Goal: Information Seeking & Learning: Learn about a topic

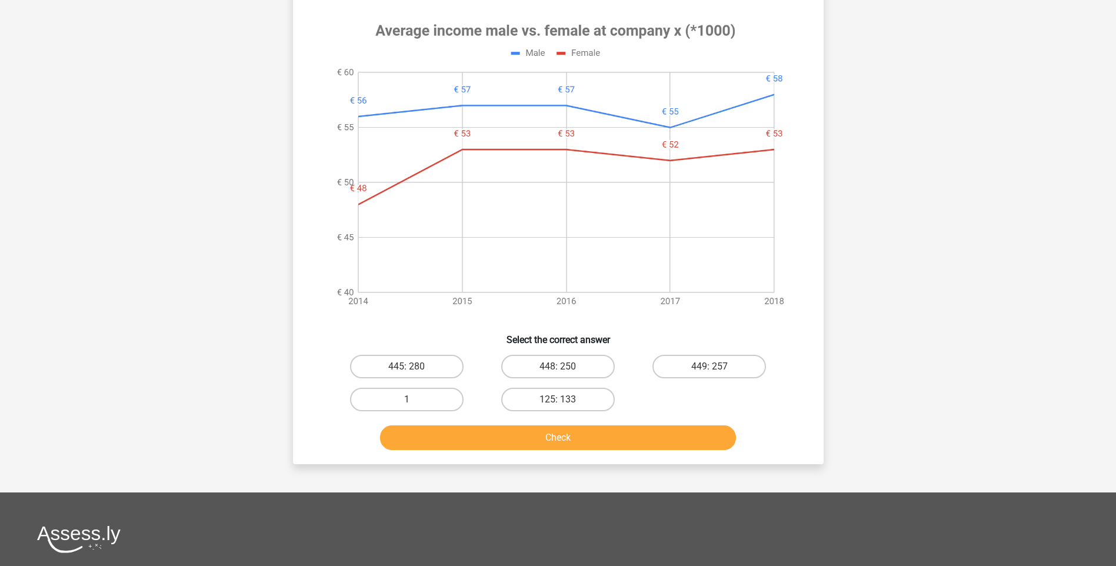
scroll to position [471, 0]
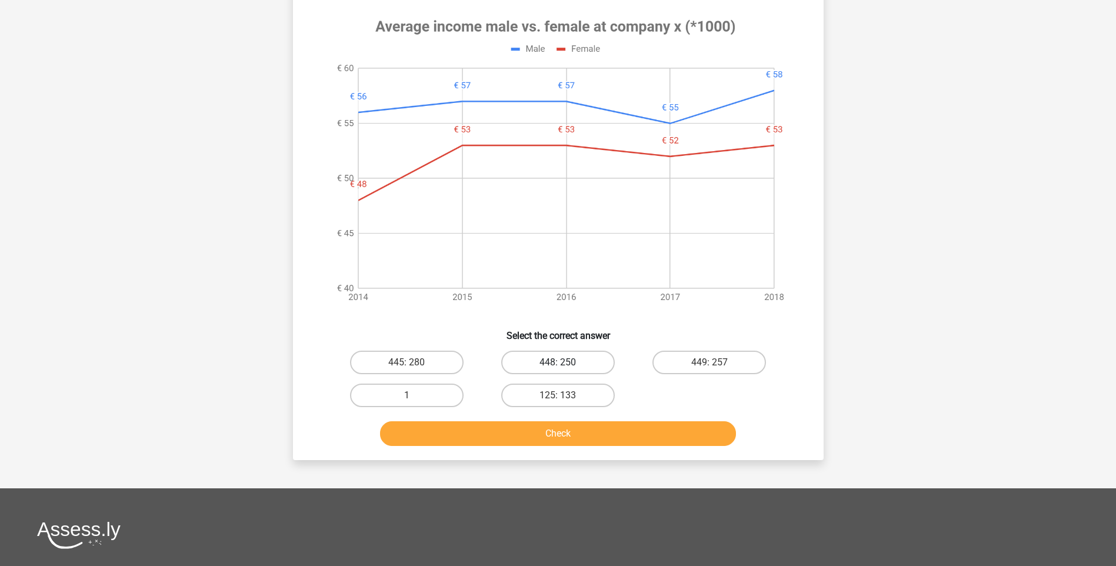
click at [550, 365] on label "448: 250" at bounding box center [558, 363] width 114 height 24
click at [558, 365] on input "448: 250" at bounding box center [562, 366] width 8 height 8
radio input "true"
click at [560, 431] on button "Check" at bounding box center [558, 433] width 356 height 25
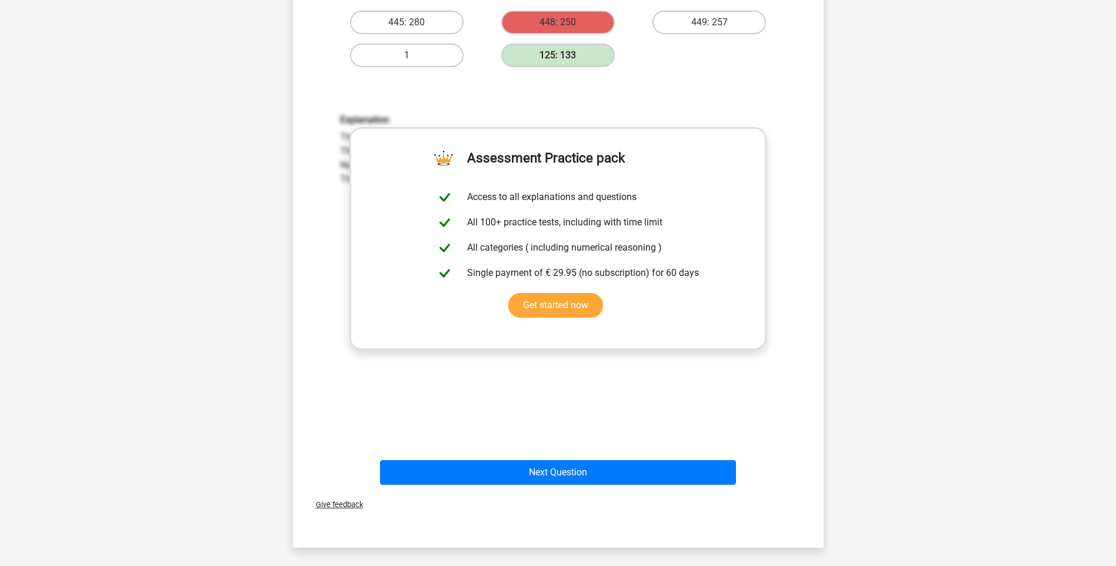
scroll to position [824, 0]
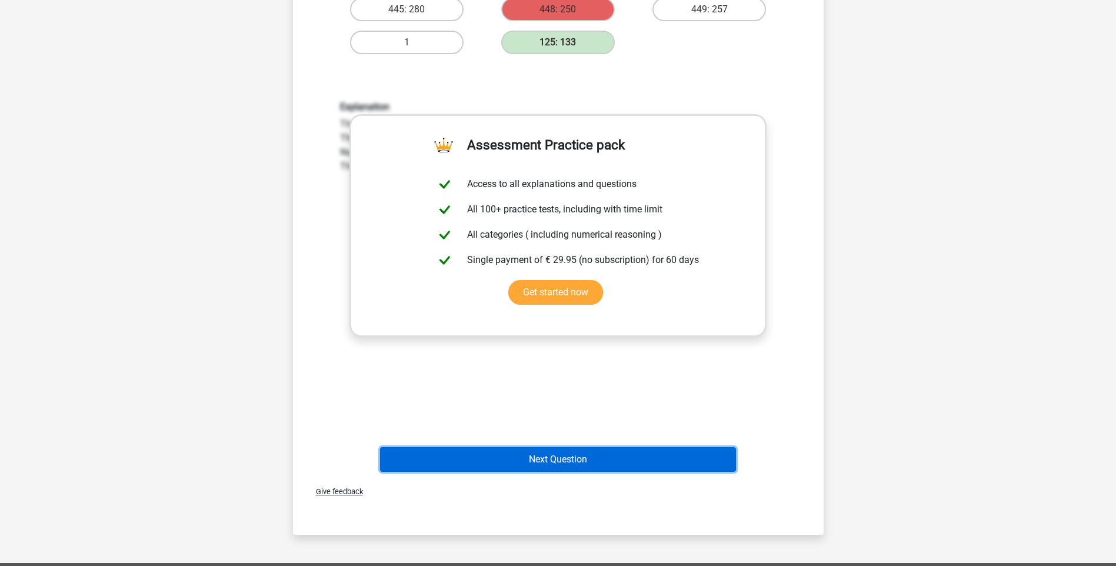
click at [569, 461] on button "Next Question" at bounding box center [558, 459] width 356 height 25
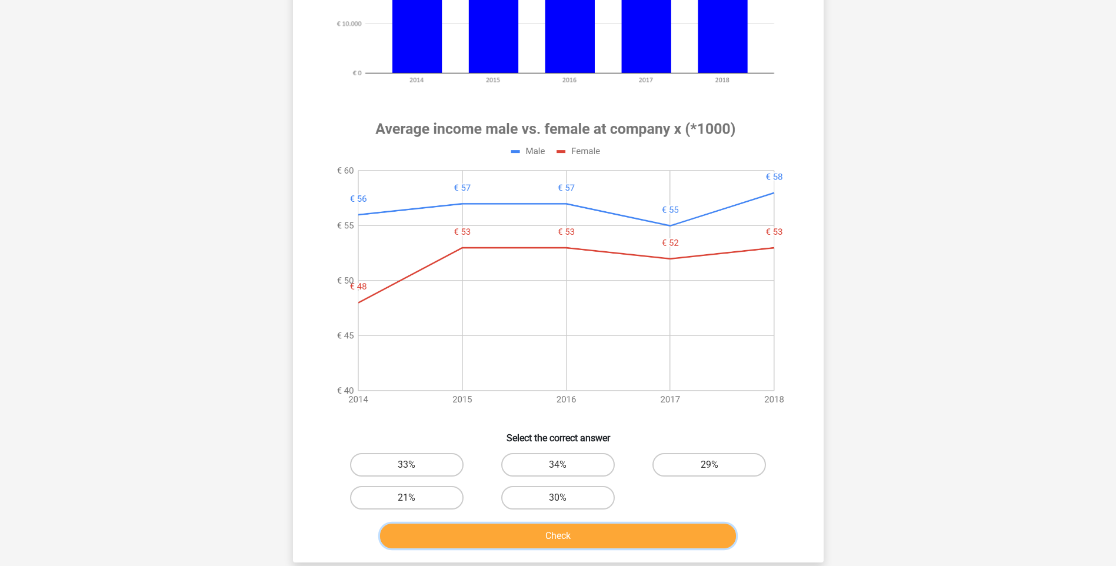
scroll to position [0, 0]
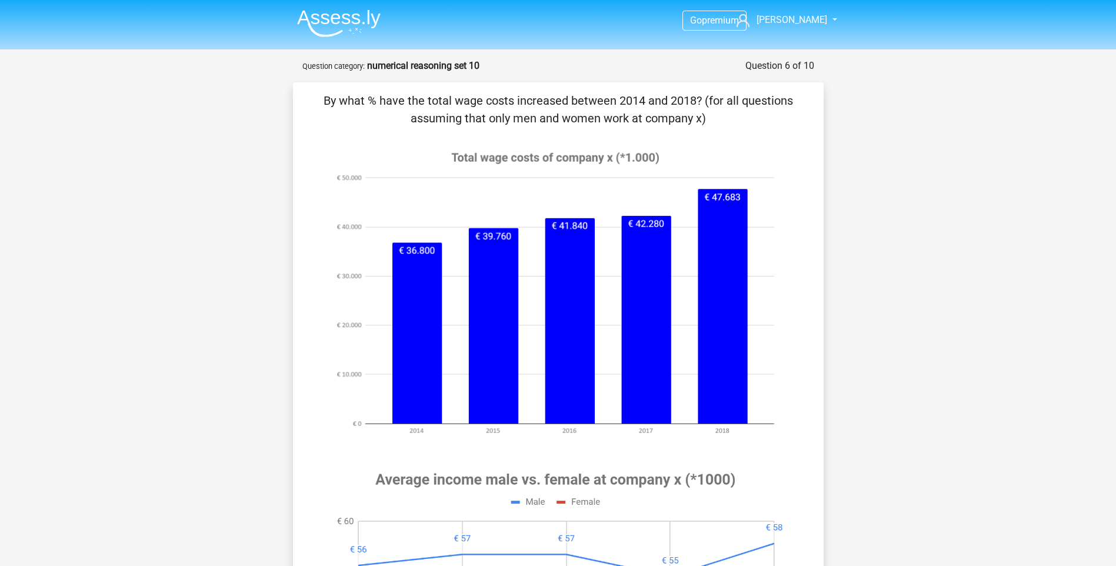
click at [554, 204] on image at bounding box center [555, 293] width 468 height 313
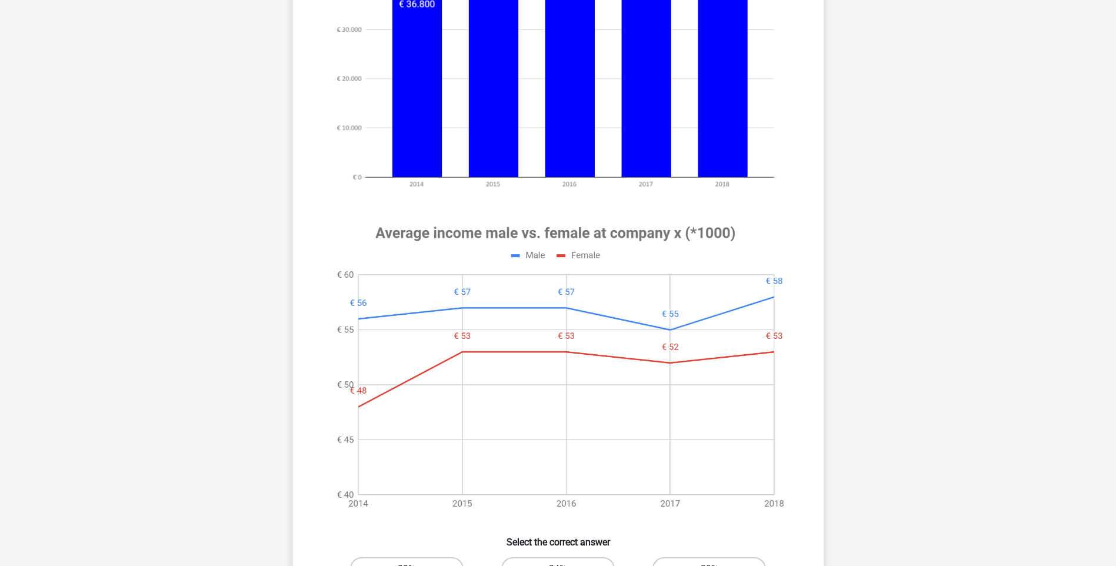
scroll to position [588, 0]
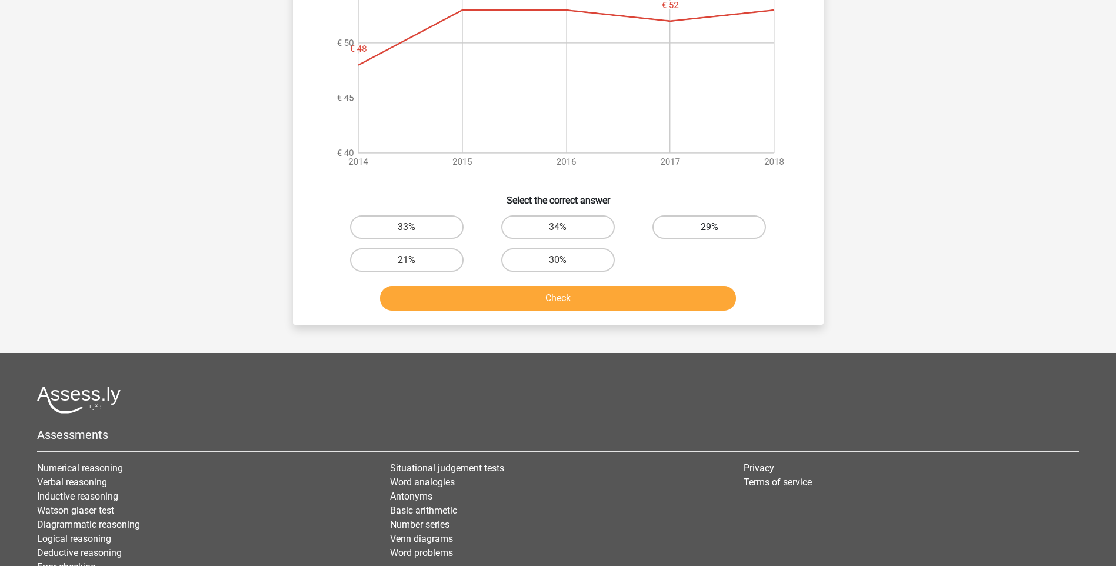
click at [478, 228] on div "29%" at bounding box center [407, 227] width 142 height 24
click at [704, 229] on label "29%" at bounding box center [710, 227] width 114 height 24
click at [710, 229] on input "29%" at bounding box center [714, 231] width 8 height 8
radio input "true"
click at [590, 299] on button "Check" at bounding box center [558, 298] width 356 height 25
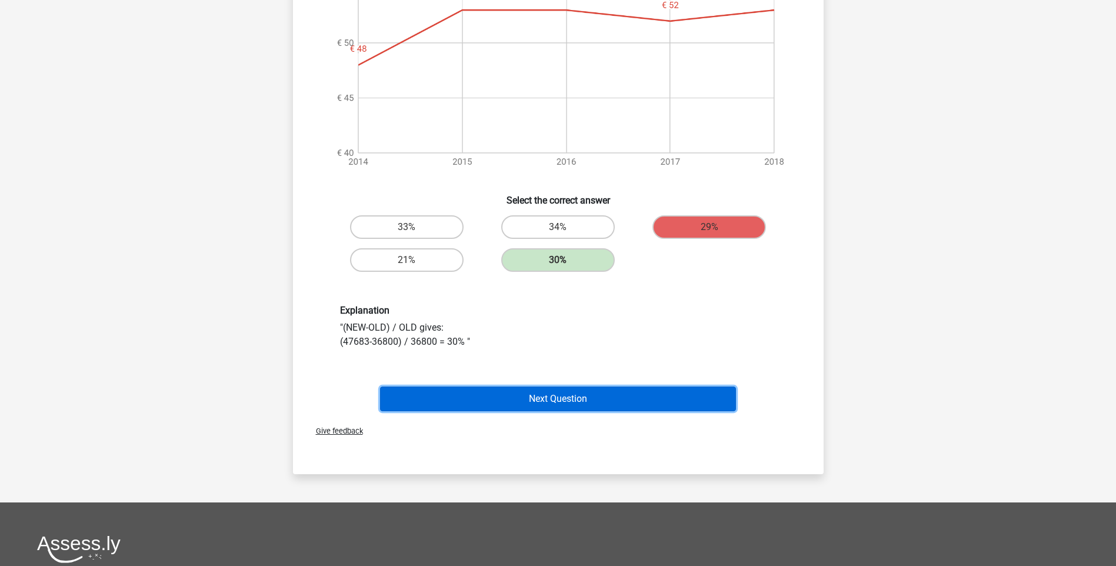
click at [593, 399] on button "Next Question" at bounding box center [558, 399] width 356 height 25
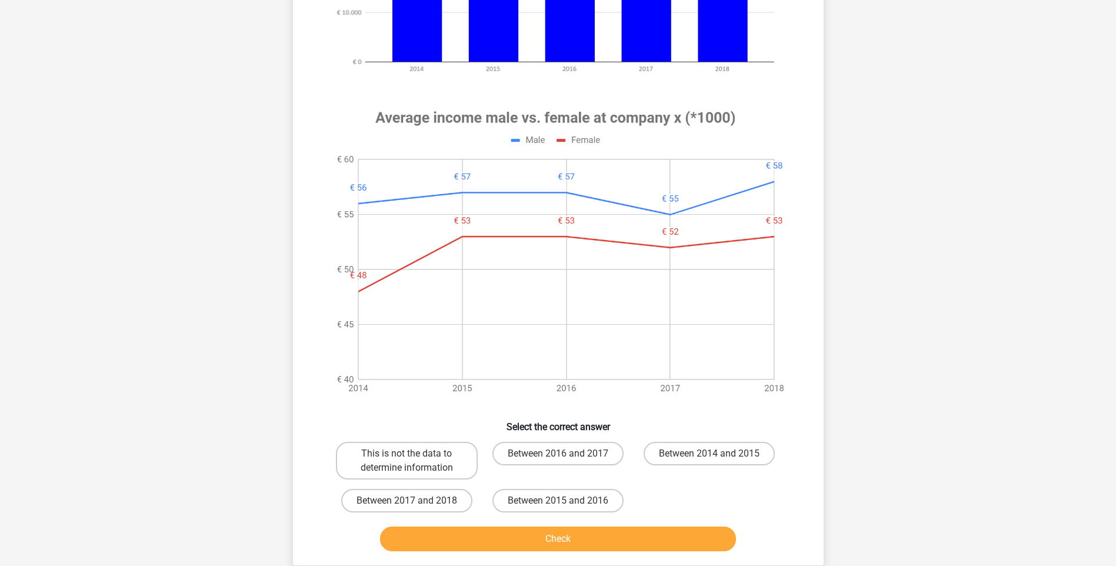
scroll to position [412, 0]
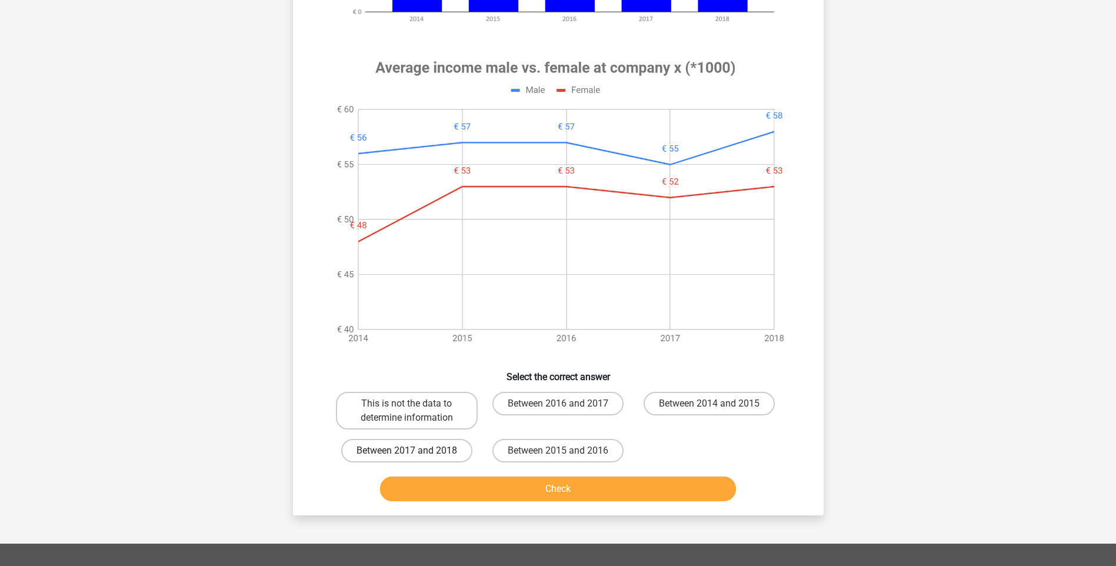
click at [440, 453] on label "Between 2017 and 2018" at bounding box center [406, 451] width 131 height 24
click at [414, 453] on input "Between 2017 and 2018" at bounding box center [411, 455] width 8 height 8
radio input "true"
click at [622, 493] on button "Check" at bounding box center [558, 489] width 356 height 25
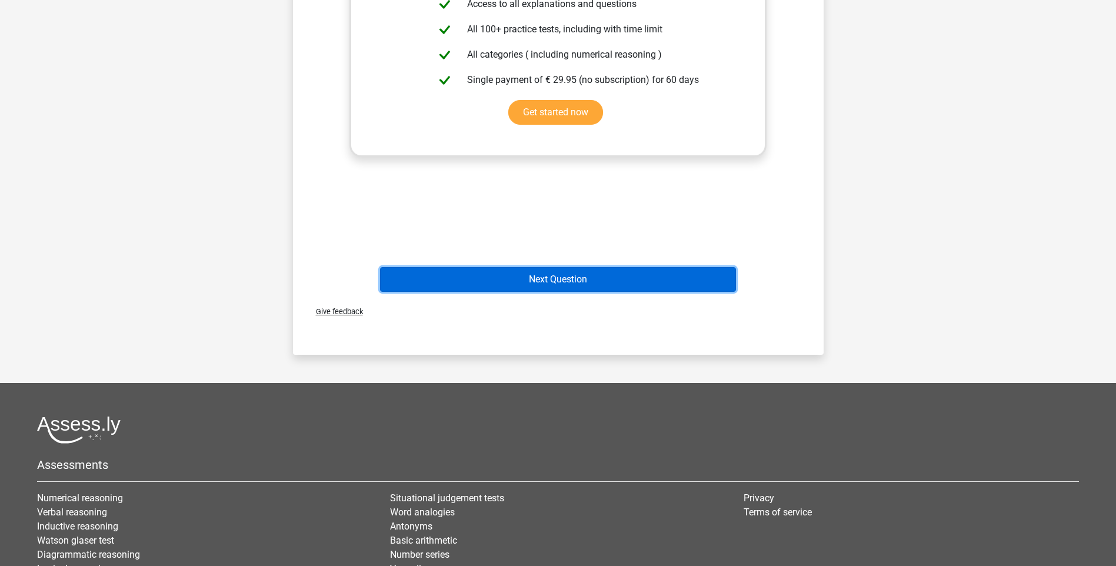
click at [555, 281] on button "Next Question" at bounding box center [558, 279] width 356 height 25
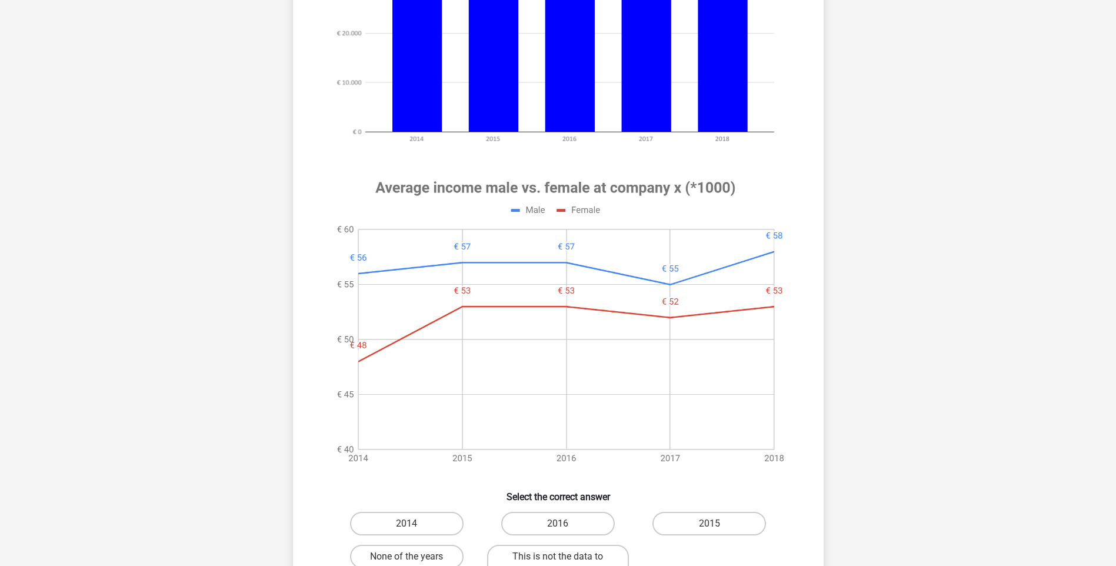
scroll to position [294, 0]
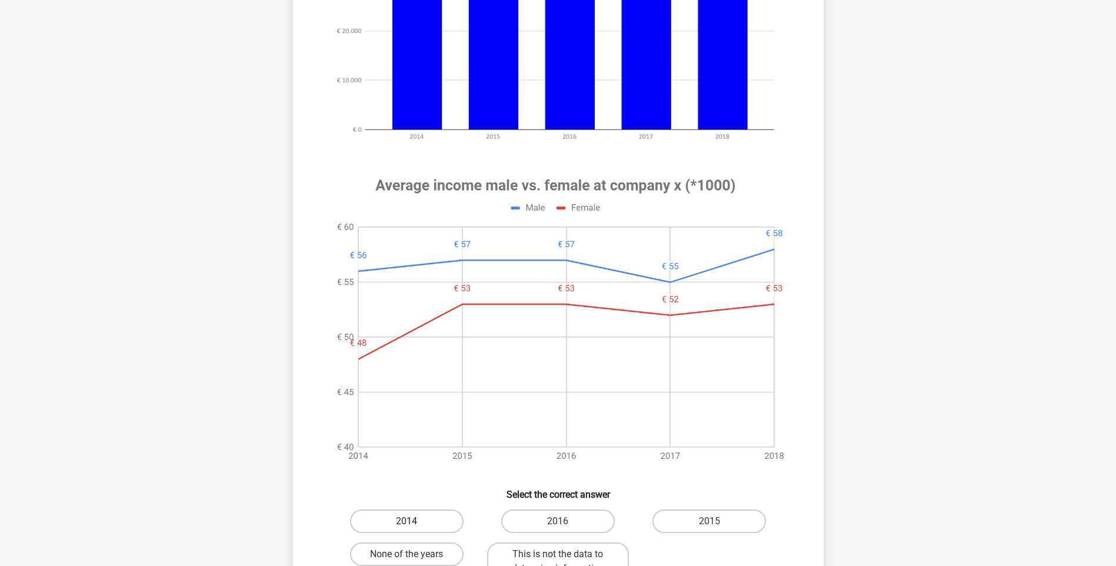
click at [425, 520] on label "2014" at bounding box center [407, 522] width 114 height 24
click at [414, 521] on input "2014" at bounding box center [411, 525] width 8 height 8
radio input "true"
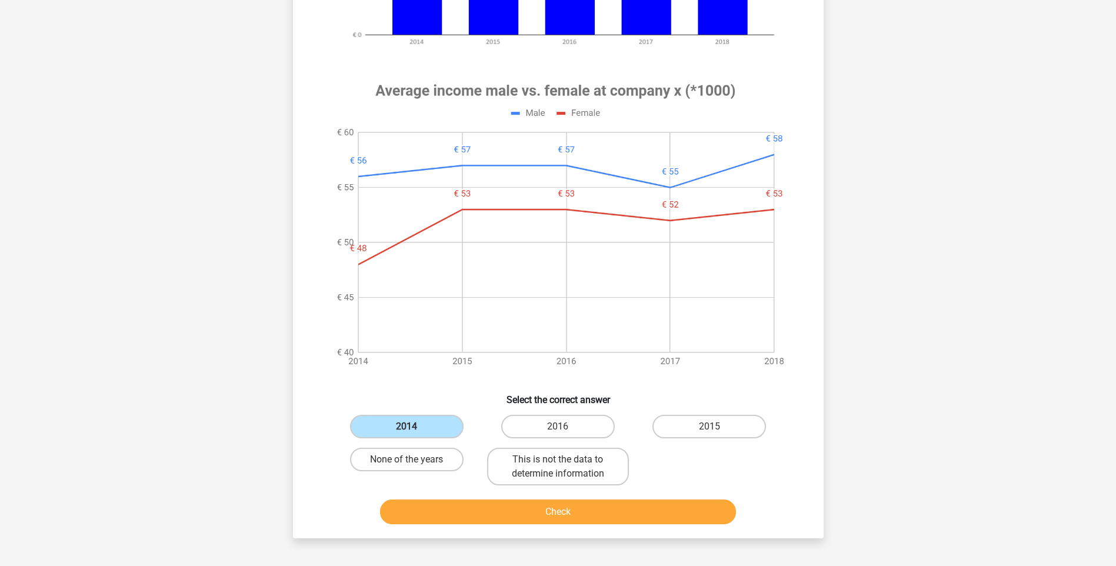
scroll to position [530, 0]
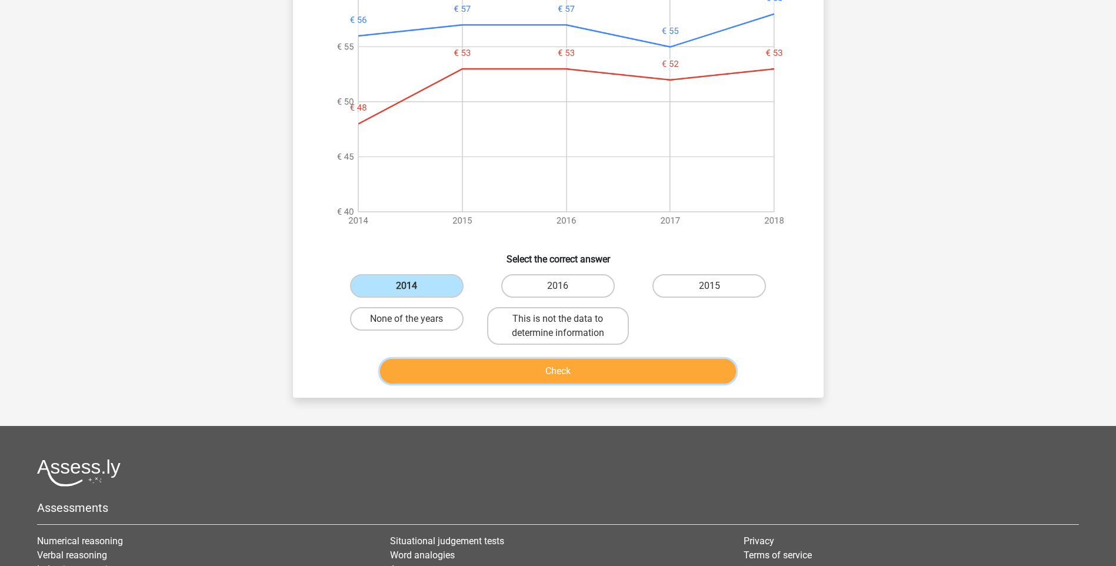
click at [628, 368] on button "Check" at bounding box center [558, 371] width 356 height 25
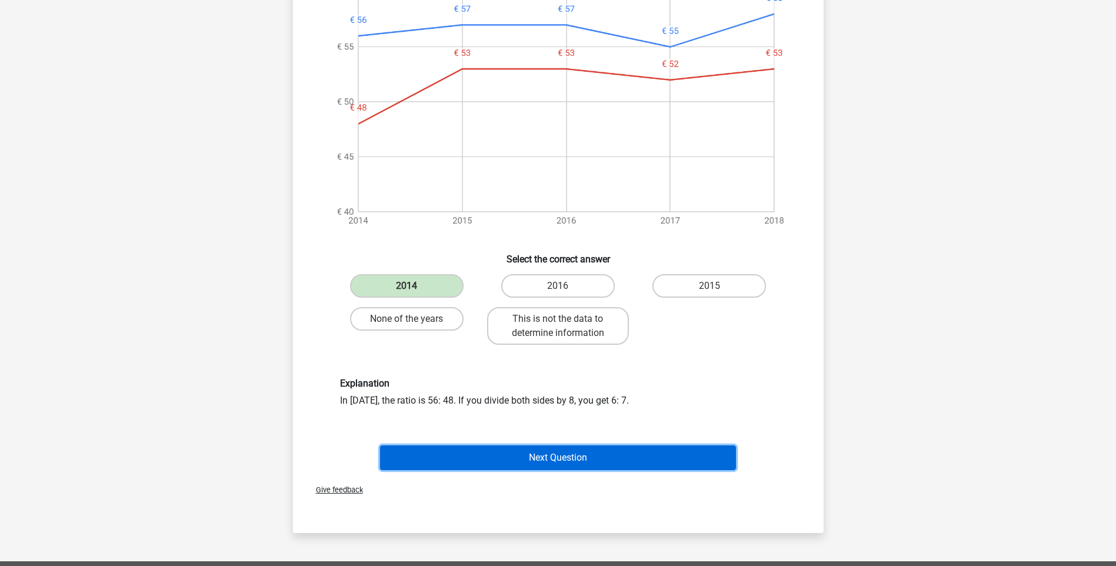
click at [611, 462] on button "Next Question" at bounding box center [558, 457] width 356 height 25
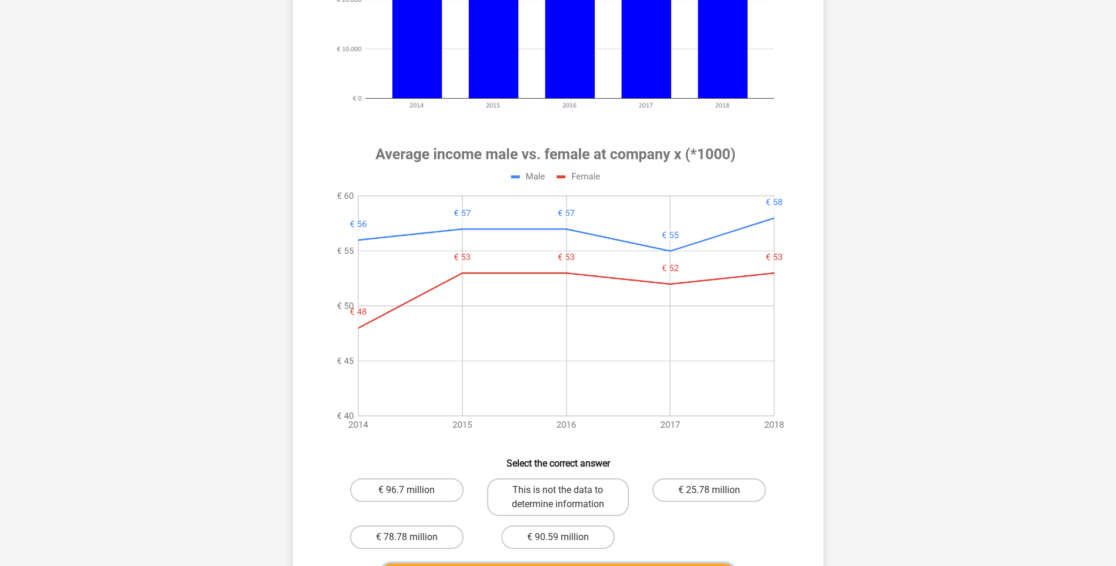
scroll to position [471, 0]
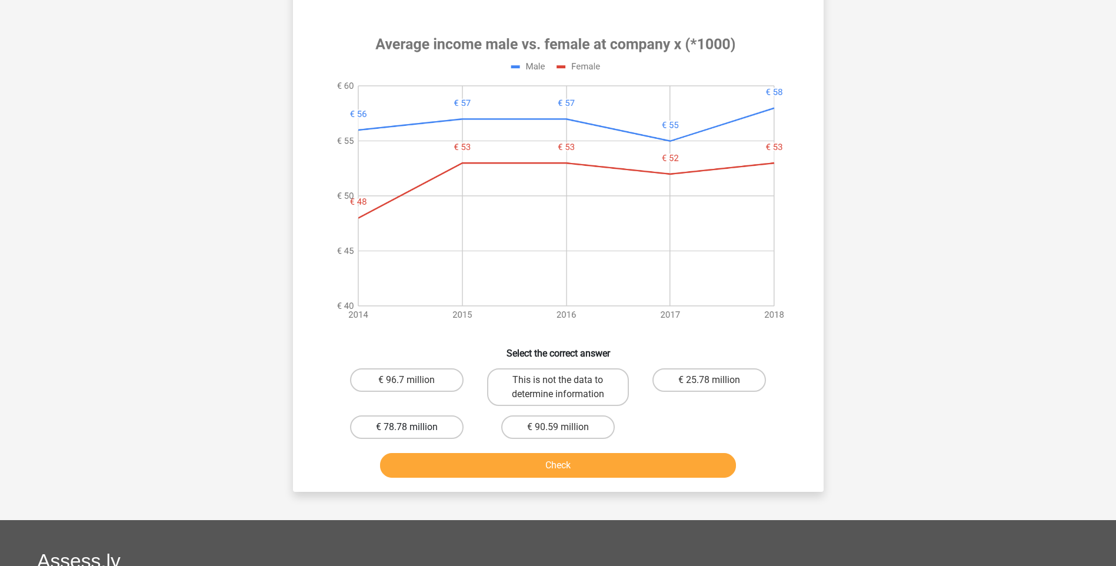
click at [400, 434] on label "€ 78.78 million" at bounding box center [407, 427] width 114 height 24
click at [407, 434] on input "€ 78.78 million" at bounding box center [411, 431] width 8 height 8
radio input "true"
click at [543, 466] on button "Check" at bounding box center [558, 465] width 356 height 25
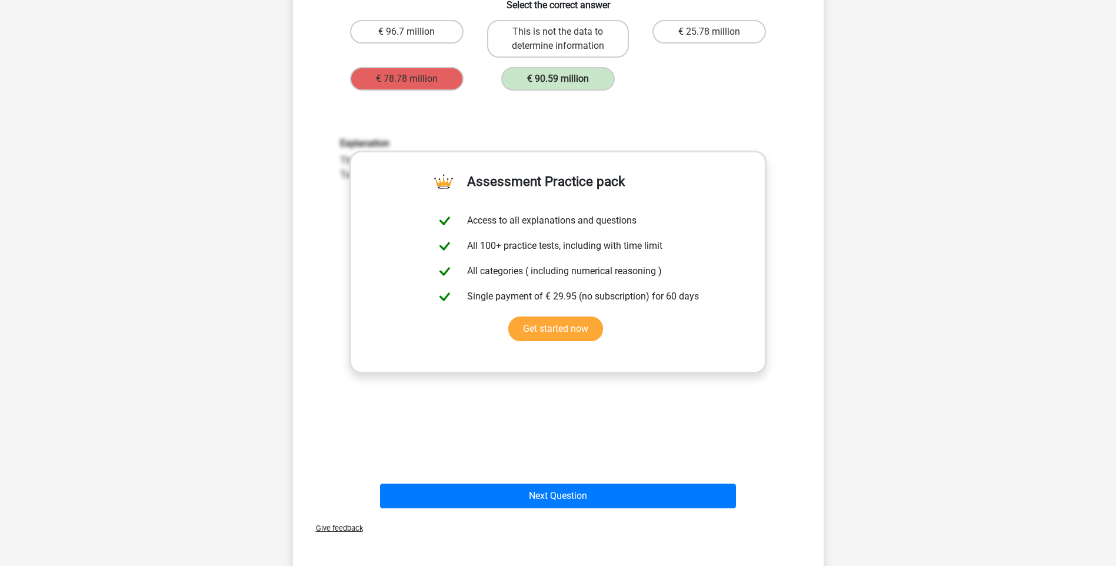
scroll to position [824, 0]
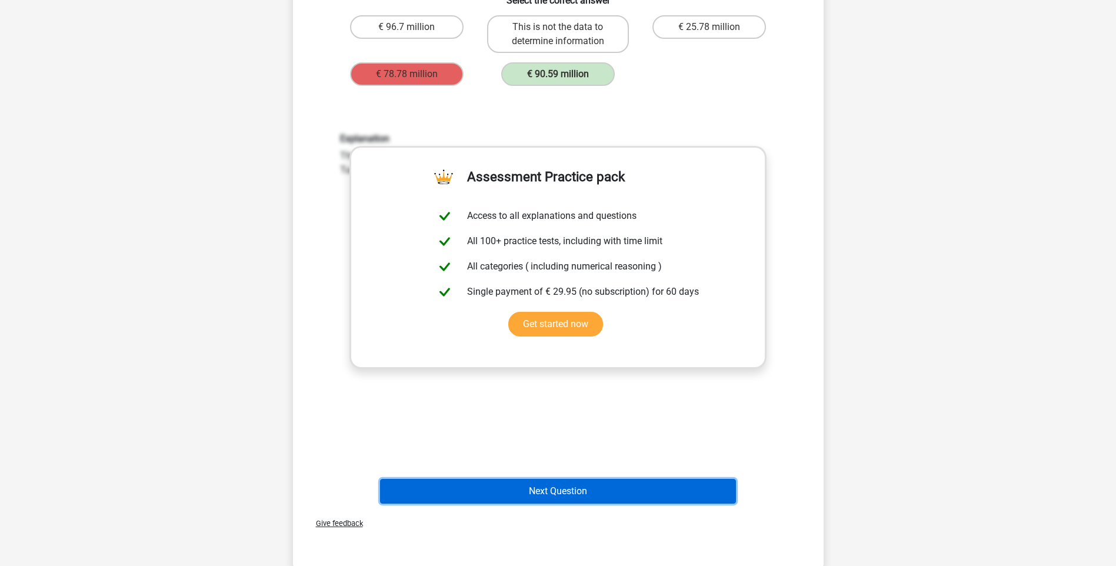
click at [636, 487] on button "Next Question" at bounding box center [558, 491] width 356 height 25
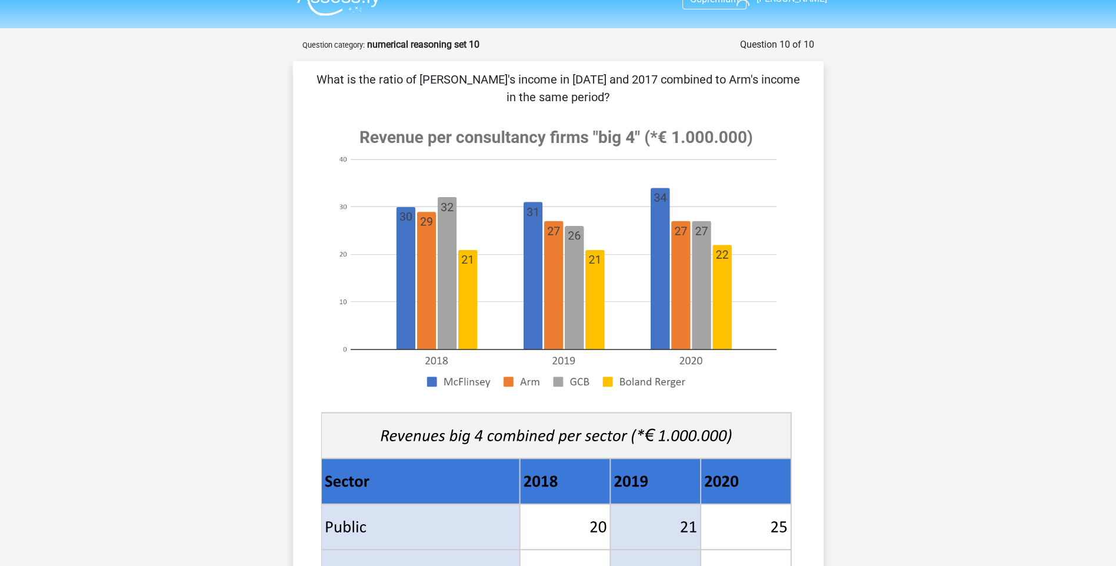
scroll to position [0, 0]
